Goal: Find specific page/section: Find specific page/section

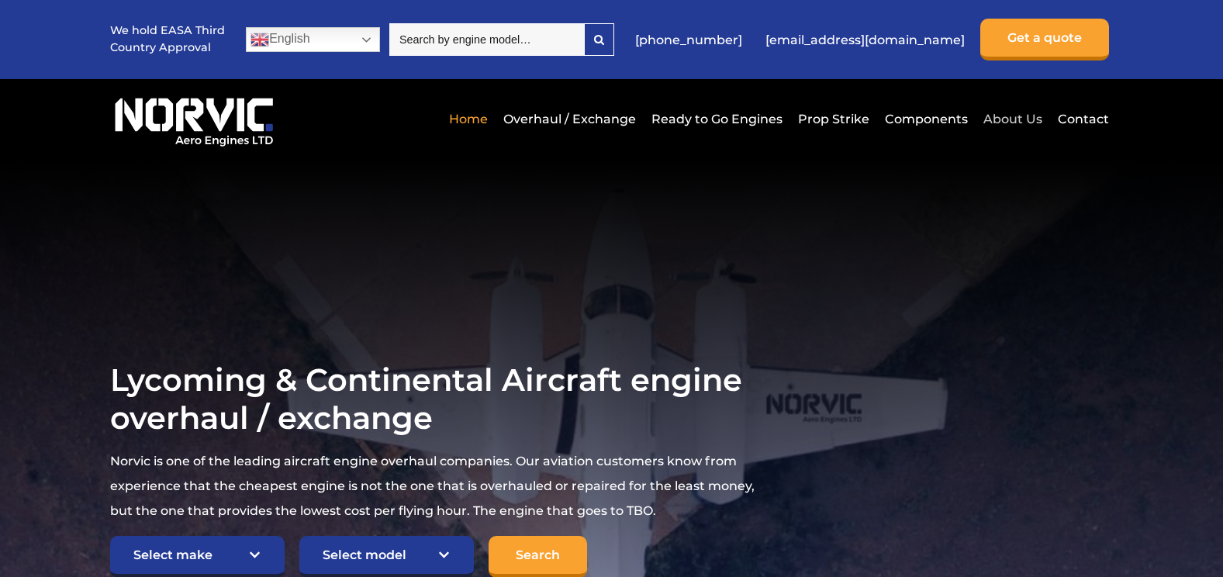
click at [1016, 118] on link "About Us" at bounding box center [1012, 119] width 67 height 38
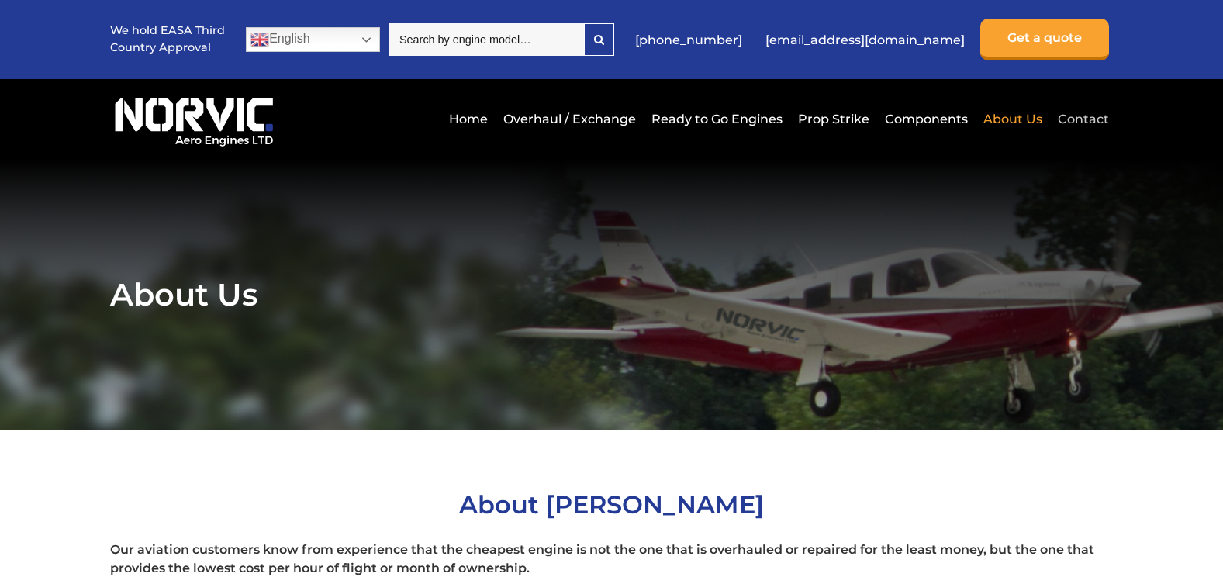
click at [1085, 117] on link "Contact" at bounding box center [1081, 119] width 55 height 38
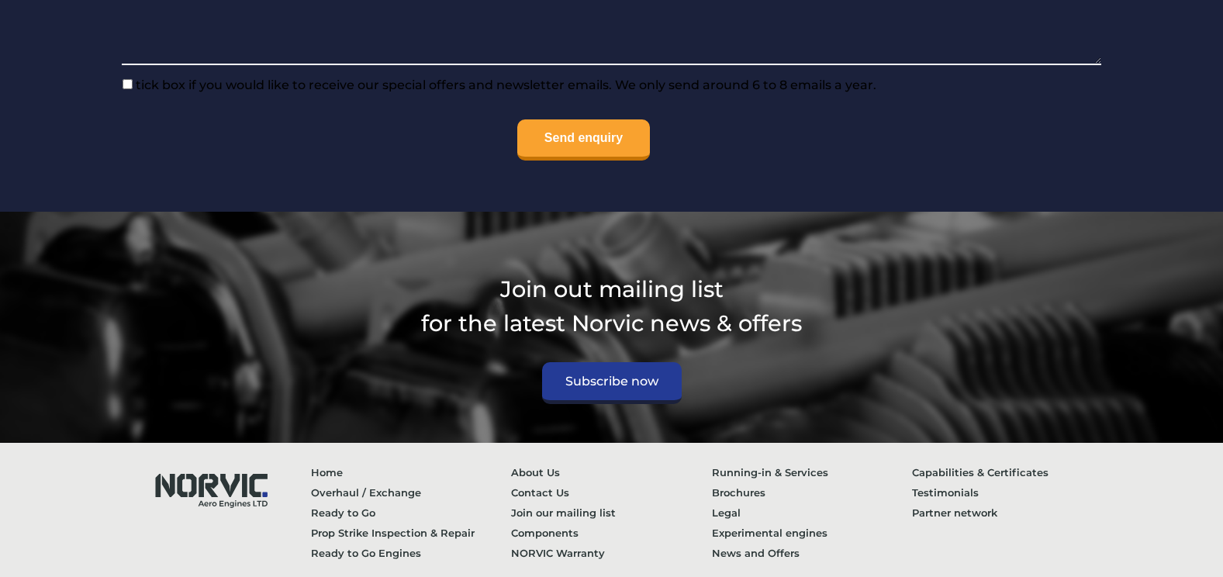
scroll to position [1766, 0]
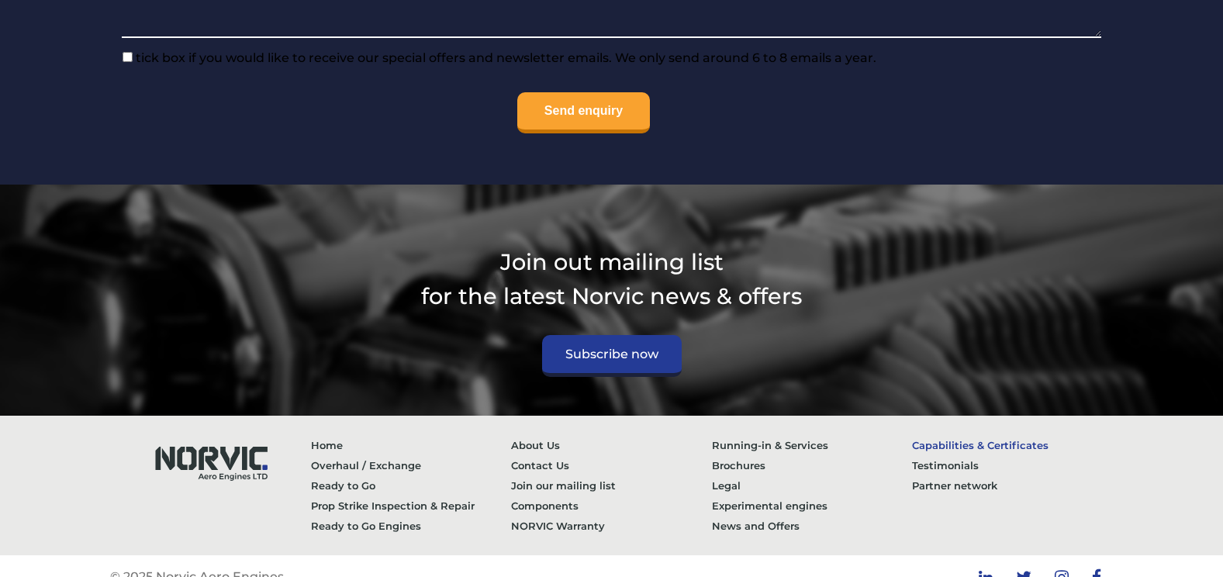
click at [1007, 435] on link "Capabilities & Certificates" at bounding box center [1012, 445] width 201 height 20
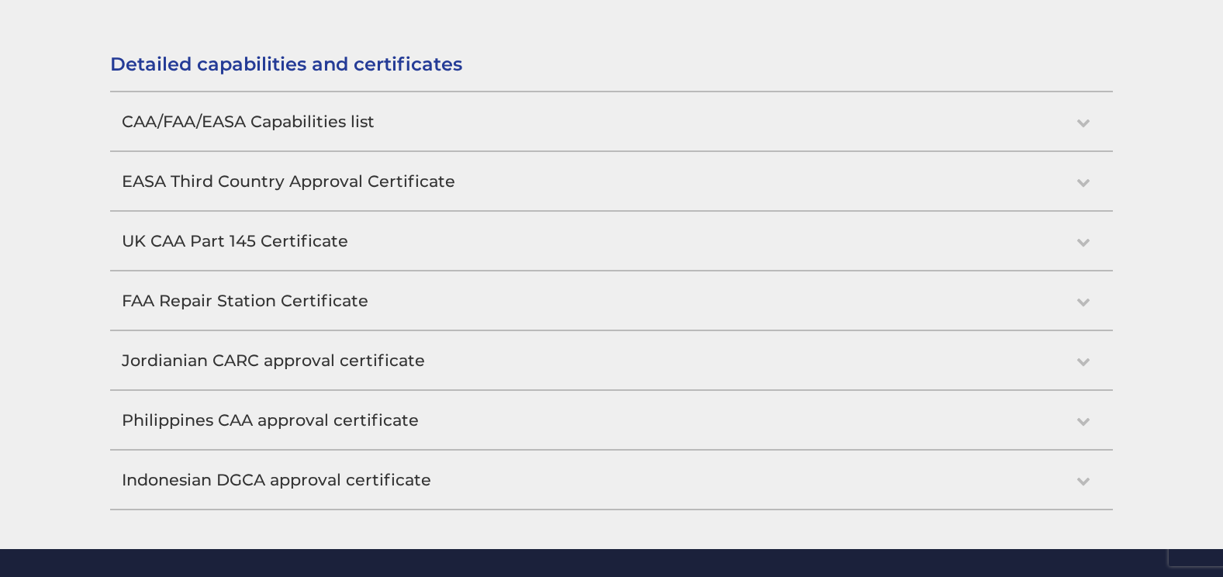
scroll to position [1473, 0]
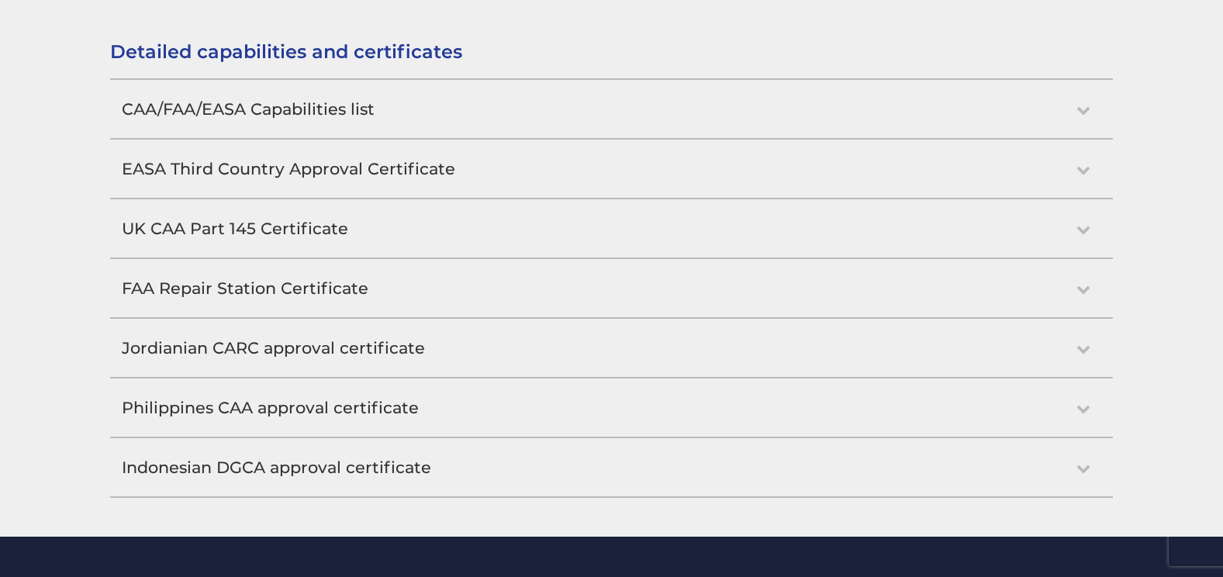
click at [509, 419] on h2 "Philippines CAA approval certificate" at bounding box center [611, 407] width 1002 height 58
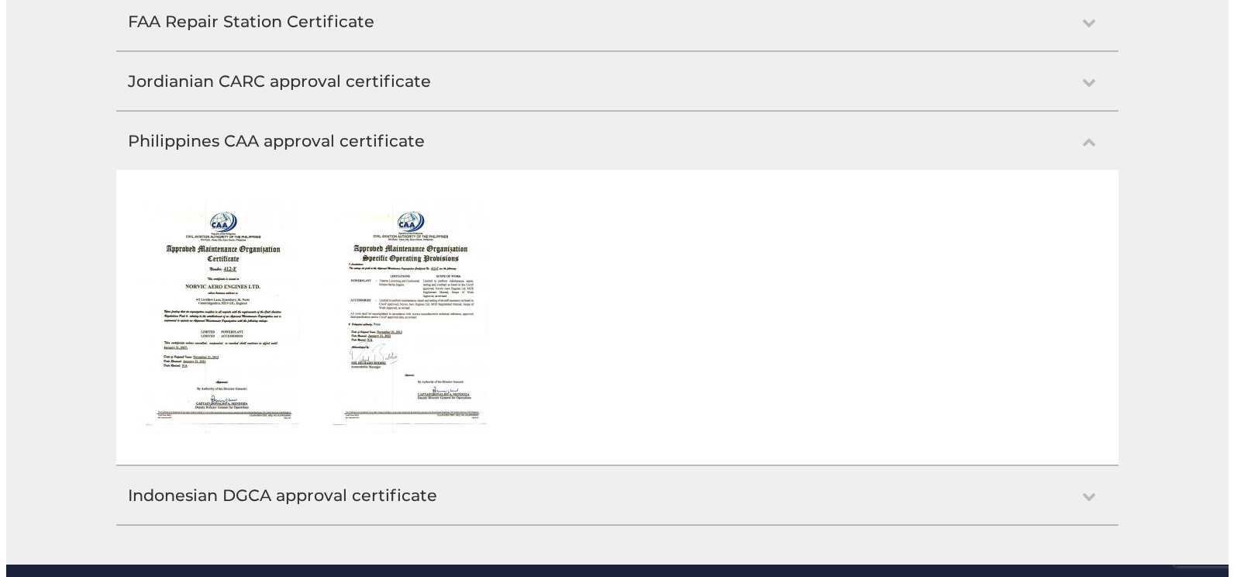
scroll to position [1743, 0]
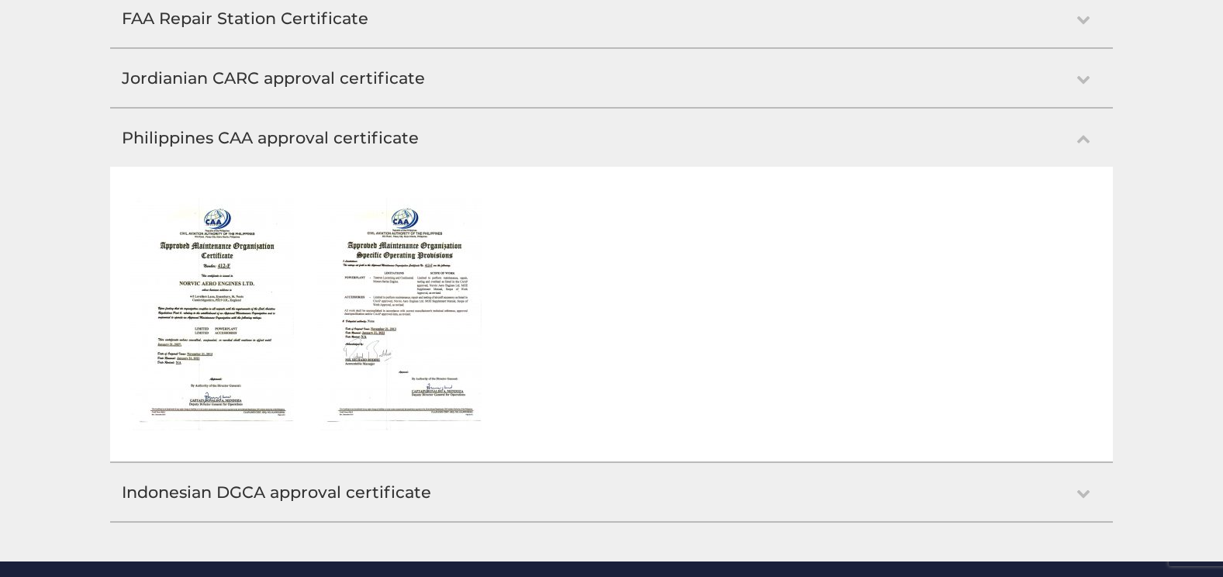
click at [226, 271] on img at bounding box center [211, 314] width 164 height 233
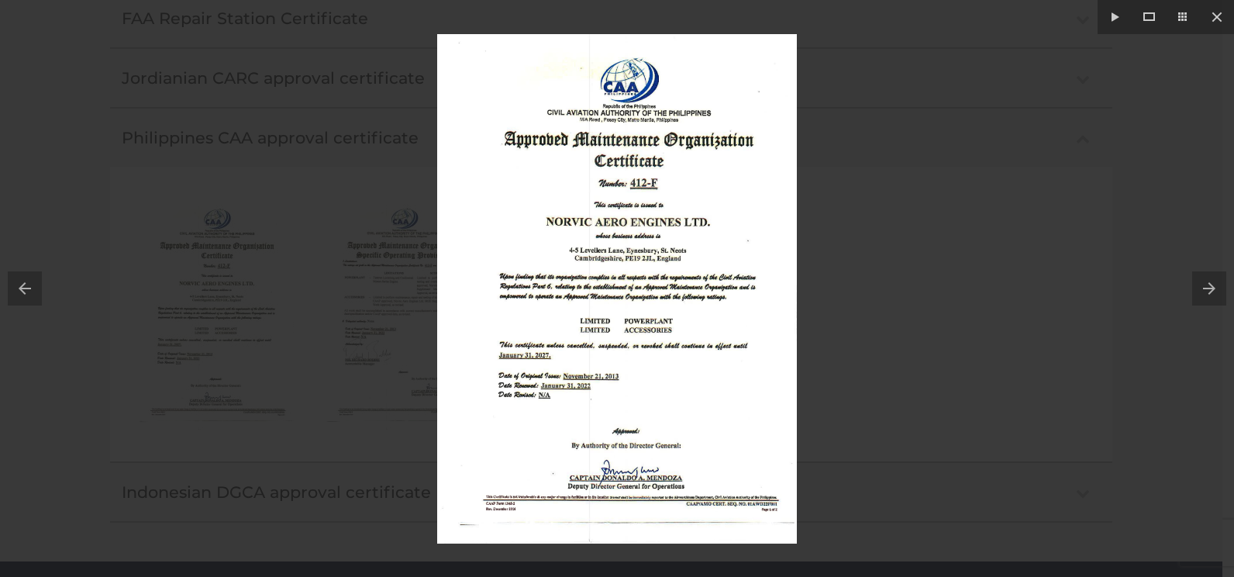
click at [658, 192] on img at bounding box center [617, 288] width 360 height 509
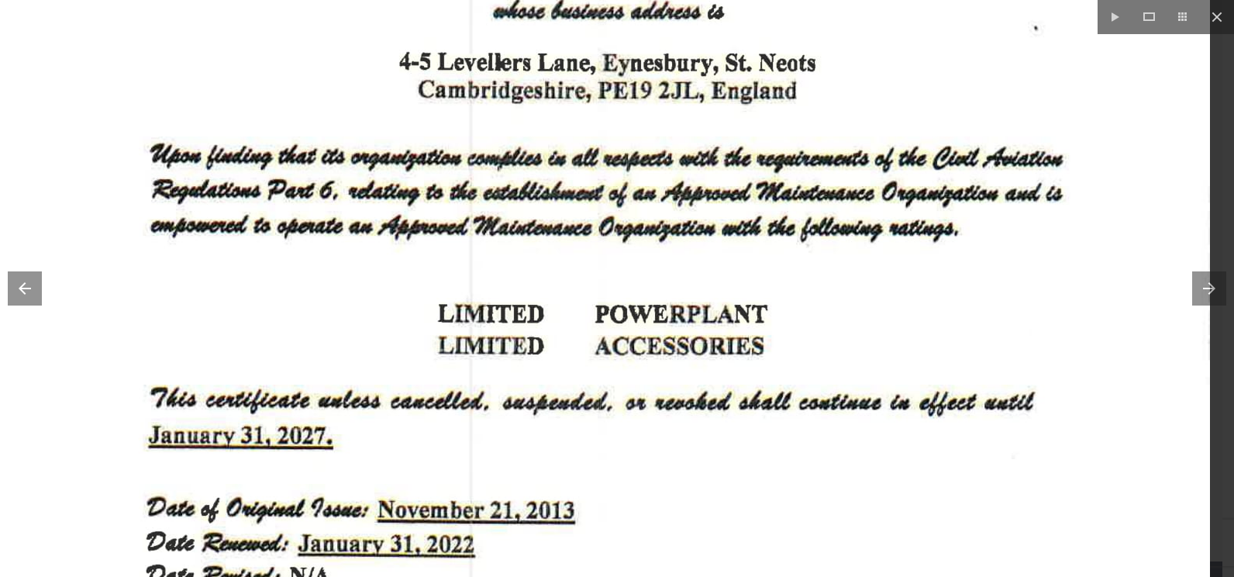
drag, startPoint x: 723, startPoint y: 405, endPoint x: 664, endPoint y: 69, distance: 341.6
click at [664, 69] on img at bounding box center [569, 199] width 1282 height 1813
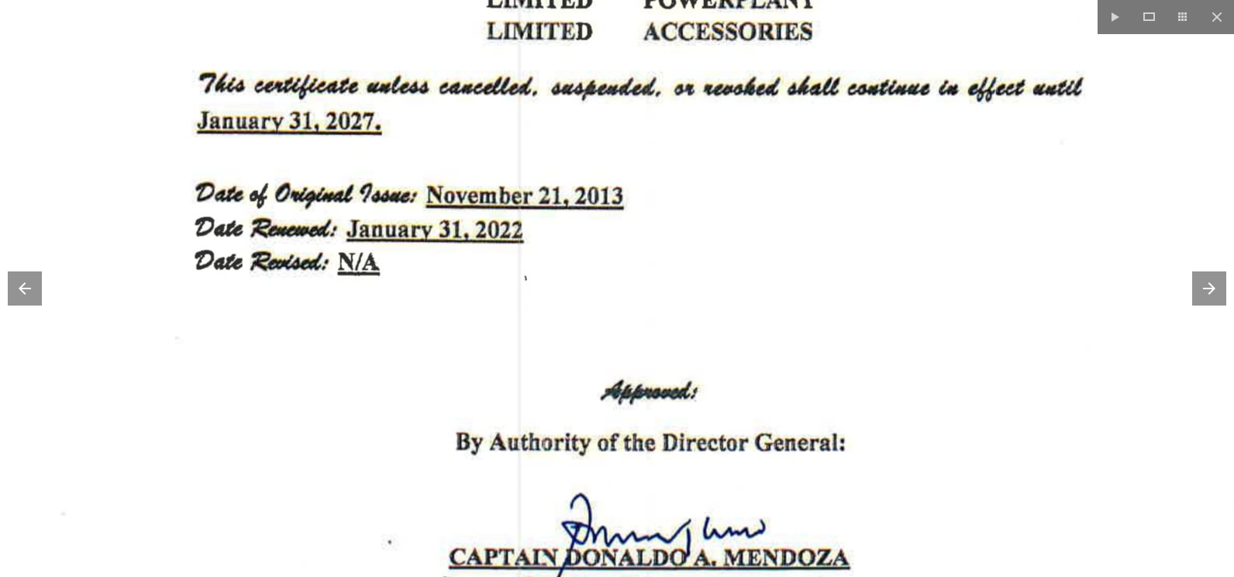
drag, startPoint x: 550, startPoint y: 278, endPoint x: 561, endPoint y: 243, distance: 35.8
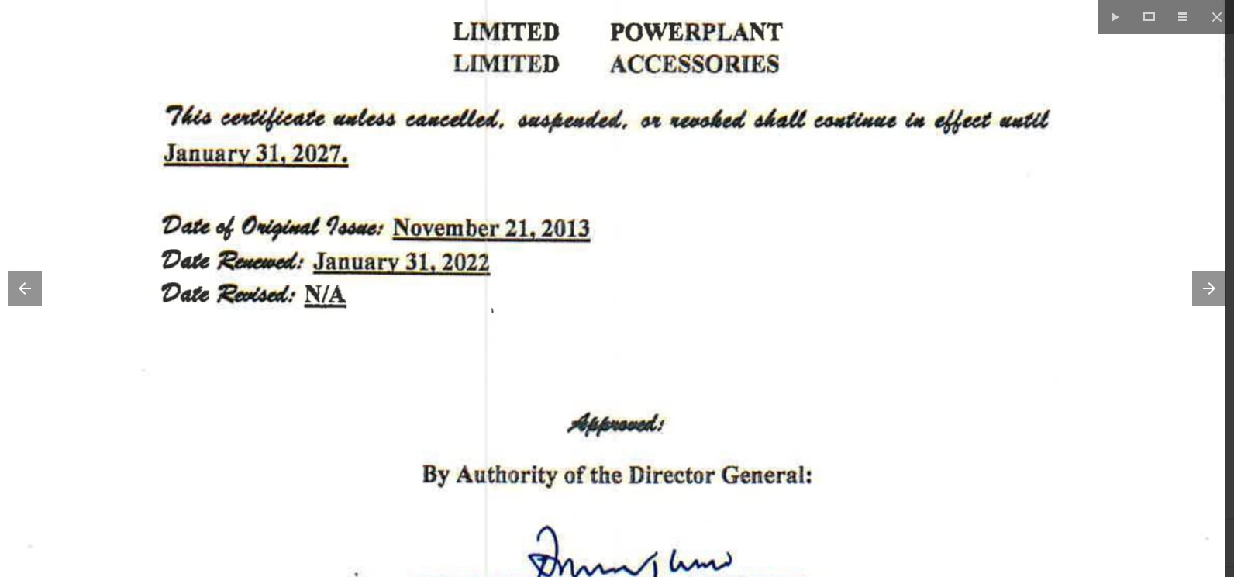
drag, startPoint x: 702, startPoint y: 190, endPoint x: 649, endPoint y: 262, distance: 89.3
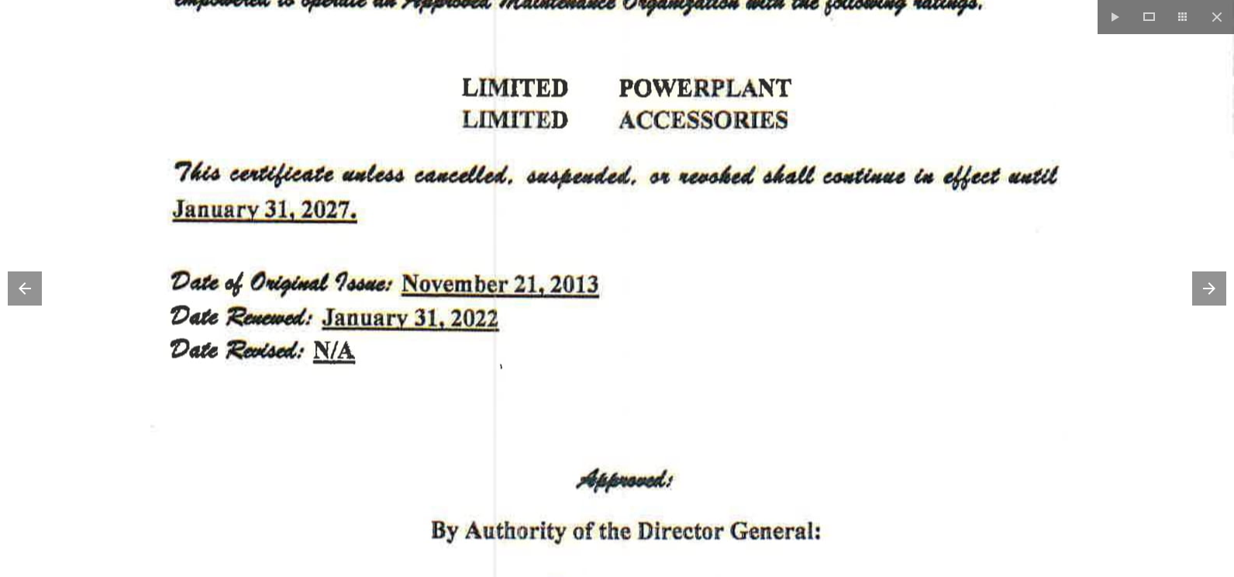
drag, startPoint x: 913, startPoint y: 210, endPoint x: 902, endPoint y: 505, distance: 294.8
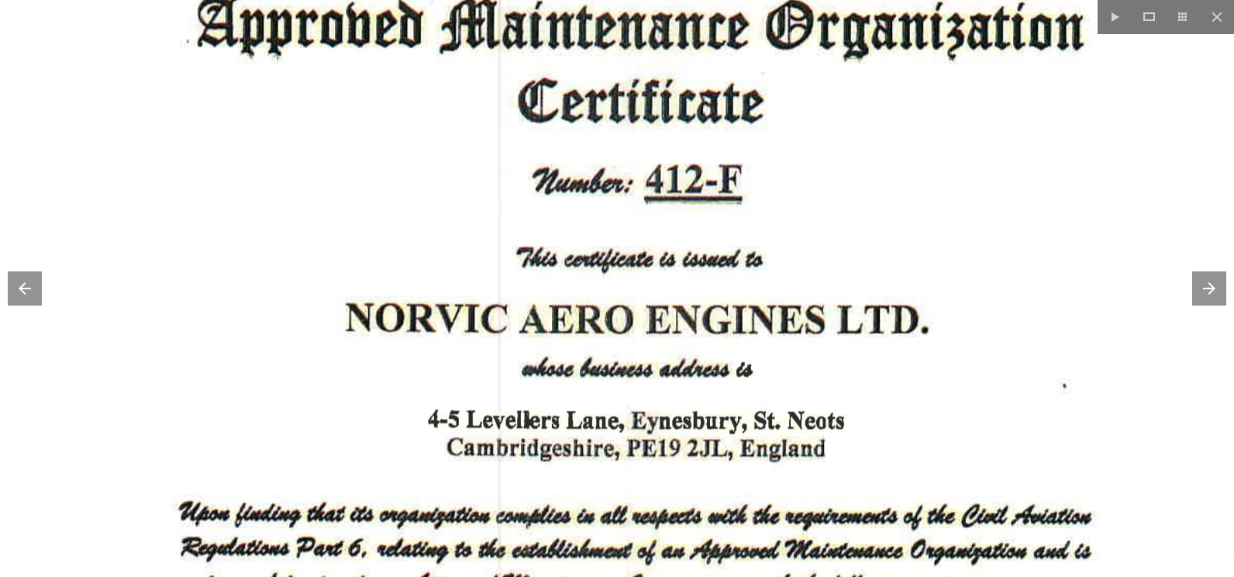
drag, startPoint x: 815, startPoint y: 291, endPoint x: 819, endPoint y: 331, distance: 40.5
click at [819, 331] on img at bounding box center [598, 556] width 1282 height 1813
